Goal: Navigation & Orientation: Find specific page/section

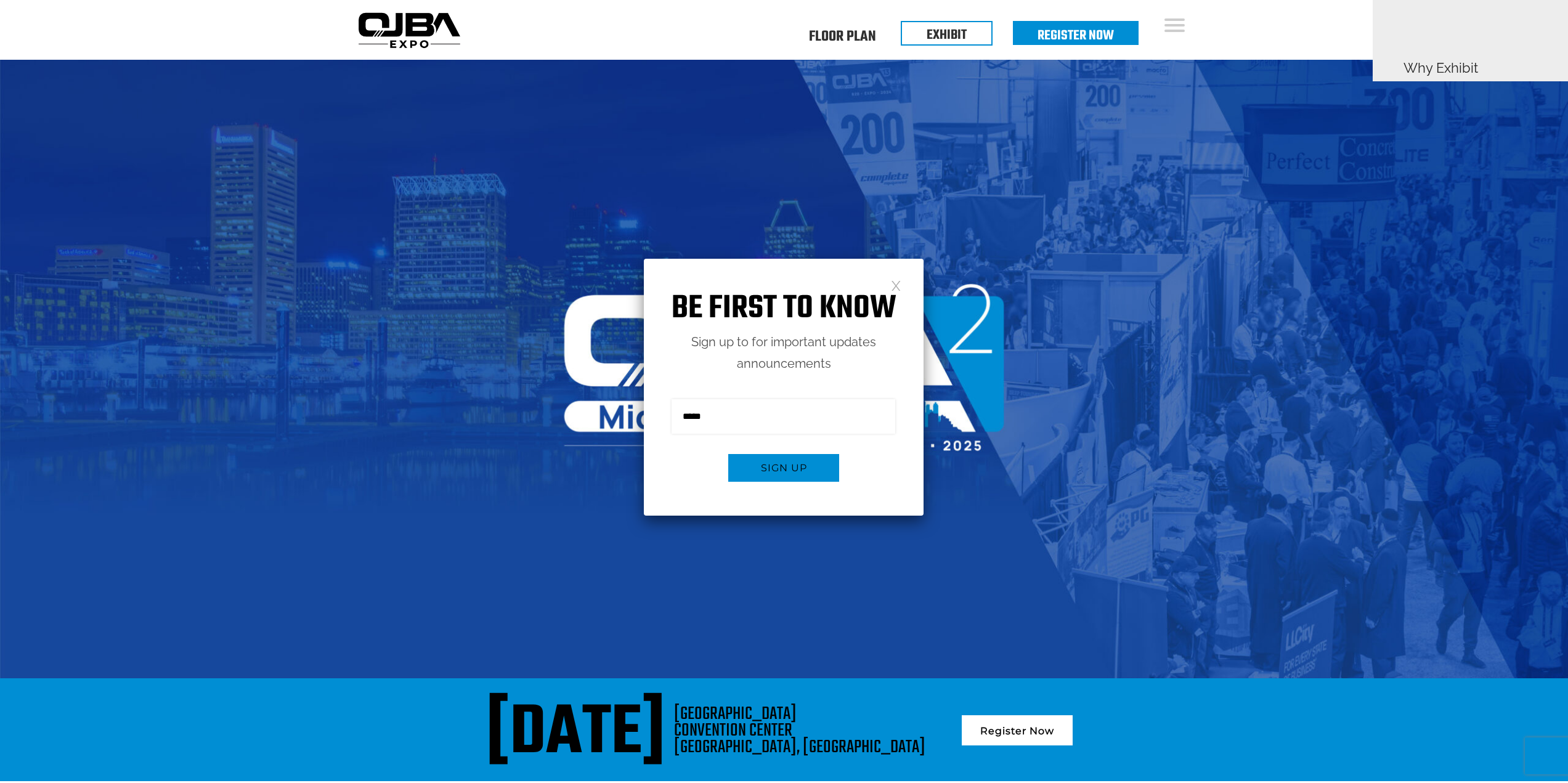
click at [898, 283] on link at bounding box center [896, 285] width 11 height 11
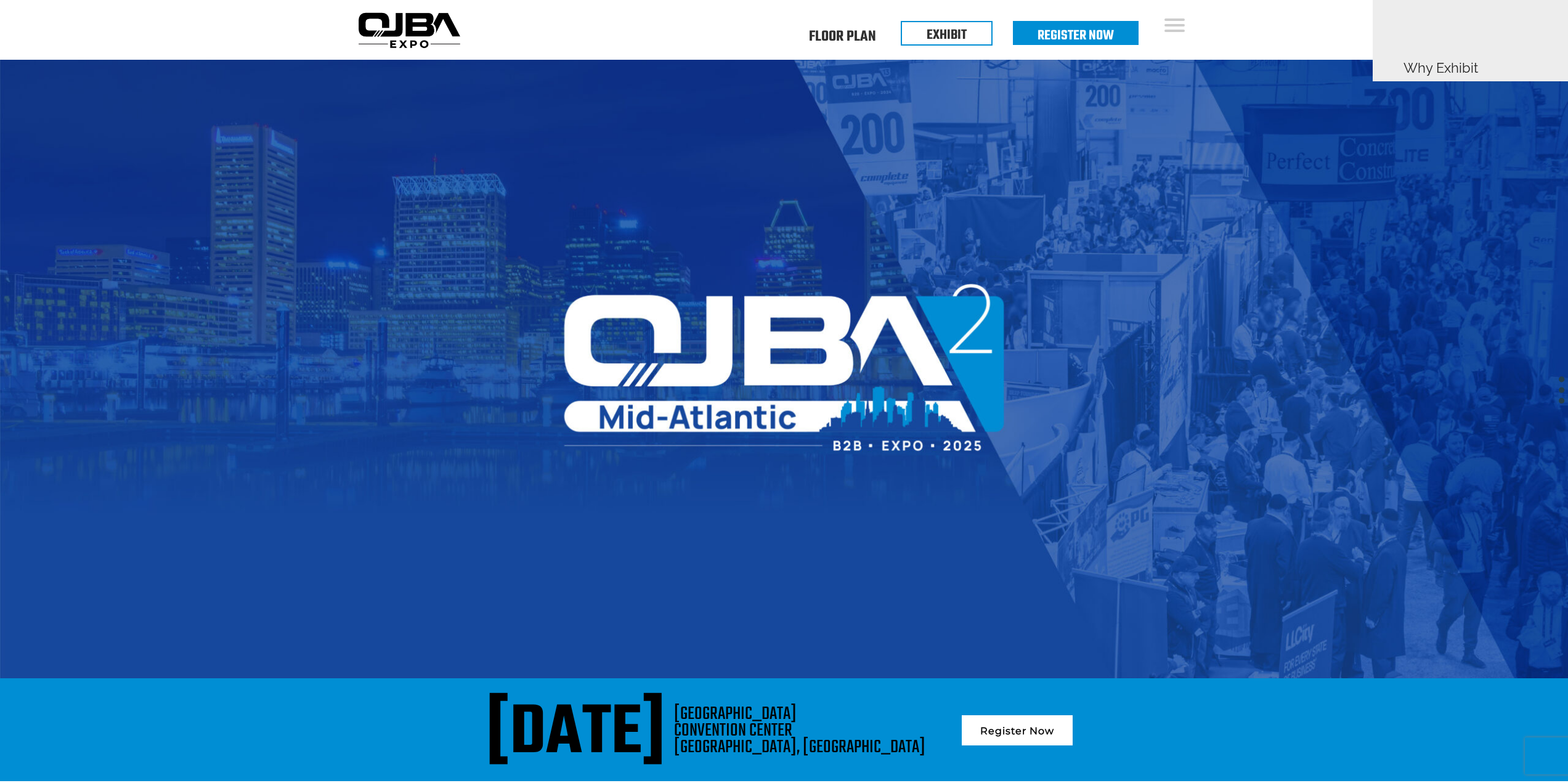
click at [414, 46] on img at bounding box center [409, 29] width 112 height 44
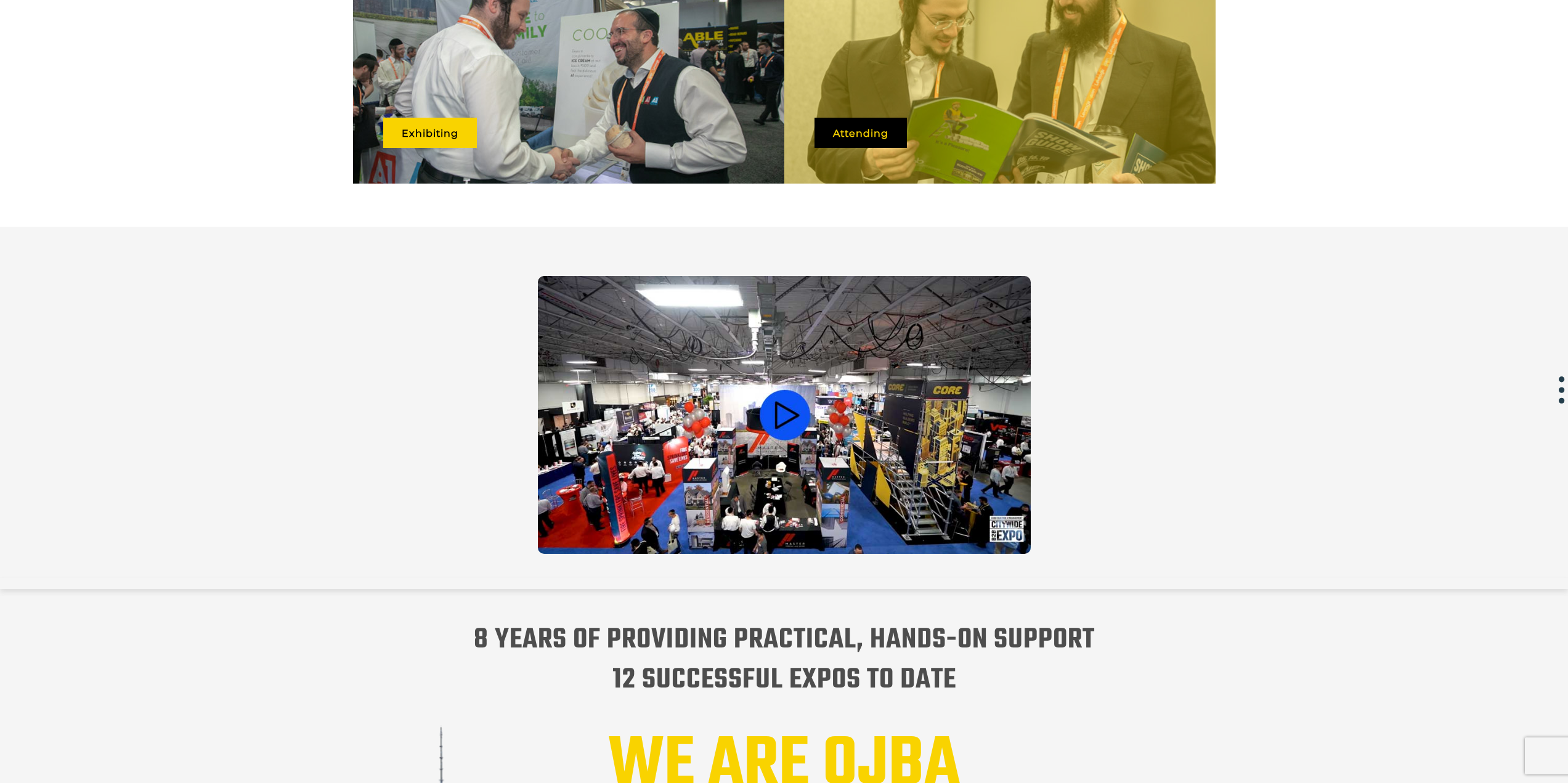
scroll to position [432, 0]
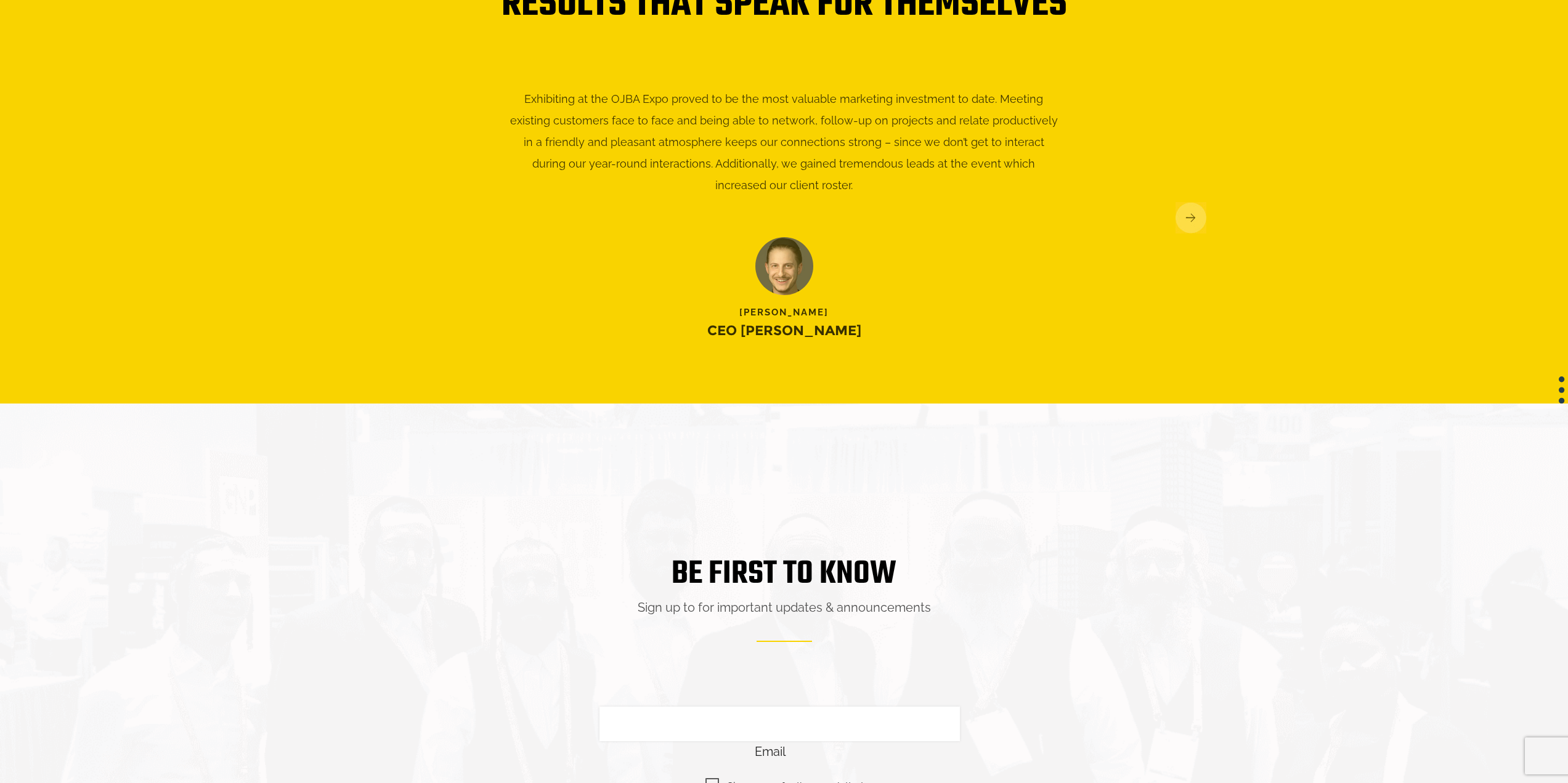
scroll to position [1602, 0]
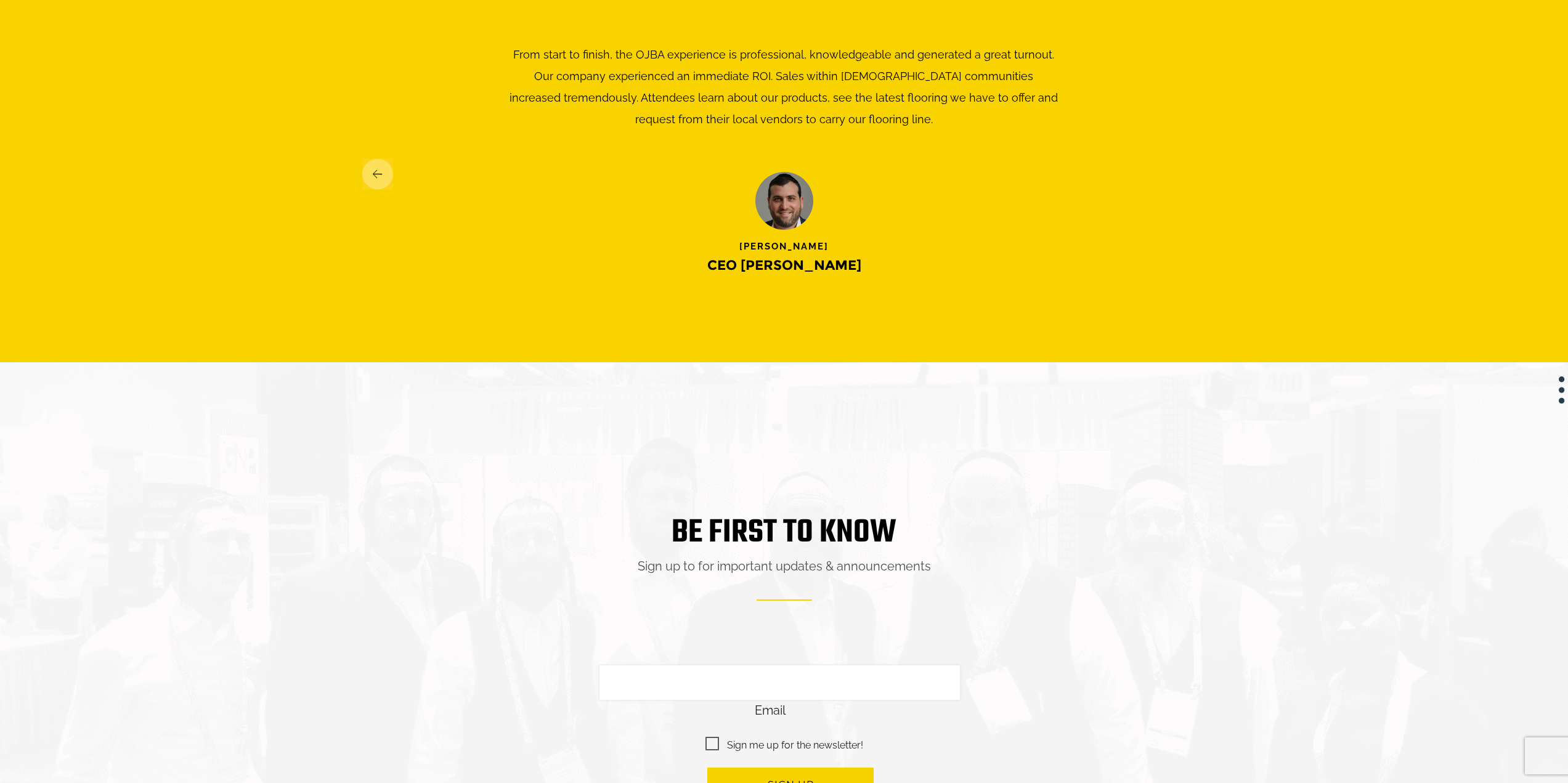
drag, startPoint x: 873, startPoint y: 224, endPoint x: 552, endPoint y: 225, distance: 321.0
click at [571, 225] on div at bounding box center [784, 203] width 807 height 63
click at [830, 225] on div at bounding box center [784, 203] width 807 height 63
click at [370, 171] on img at bounding box center [378, 174] width 31 height 31
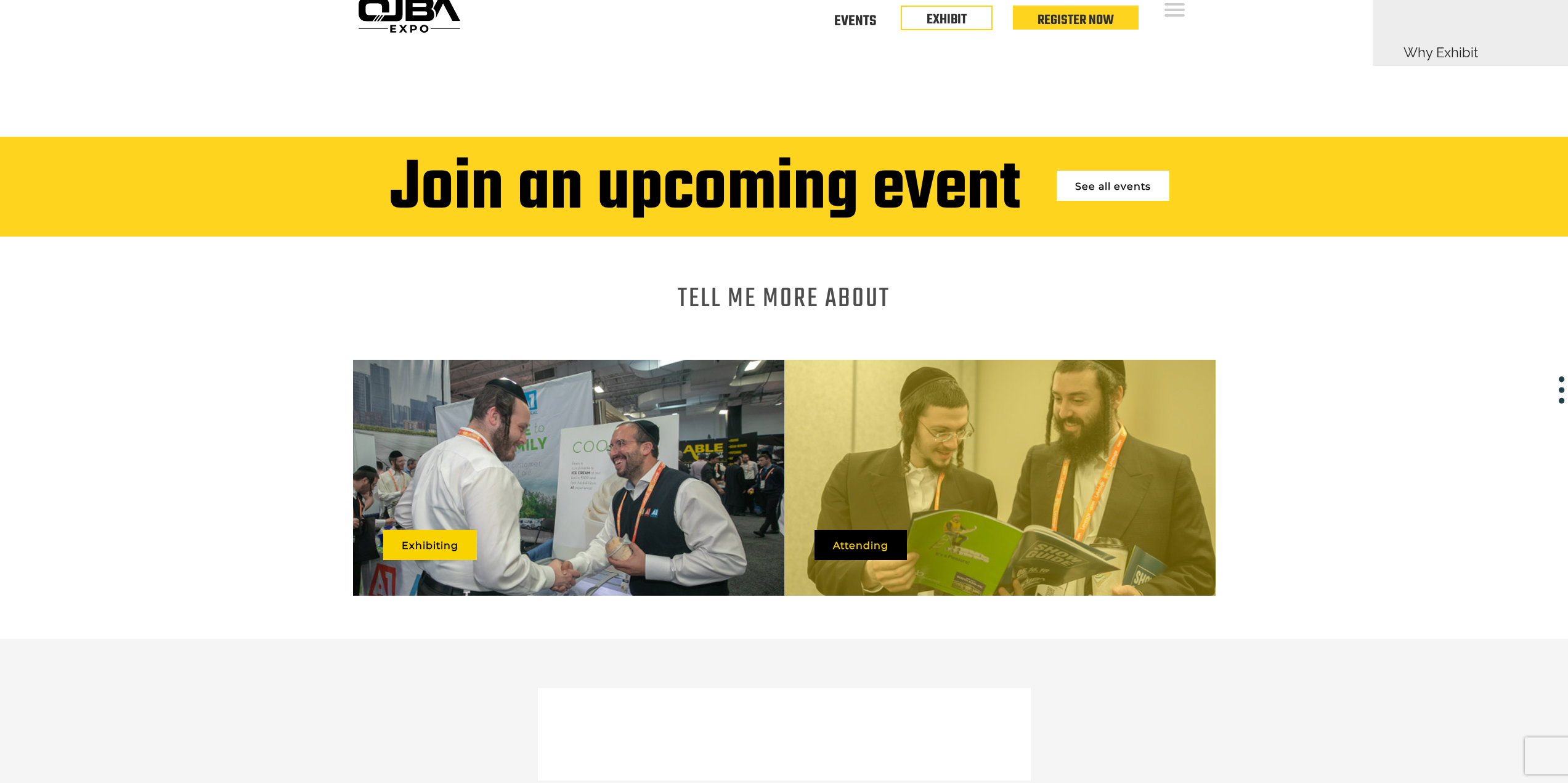
scroll to position [0, 0]
